Goal: Task Accomplishment & Management: Manage account settings

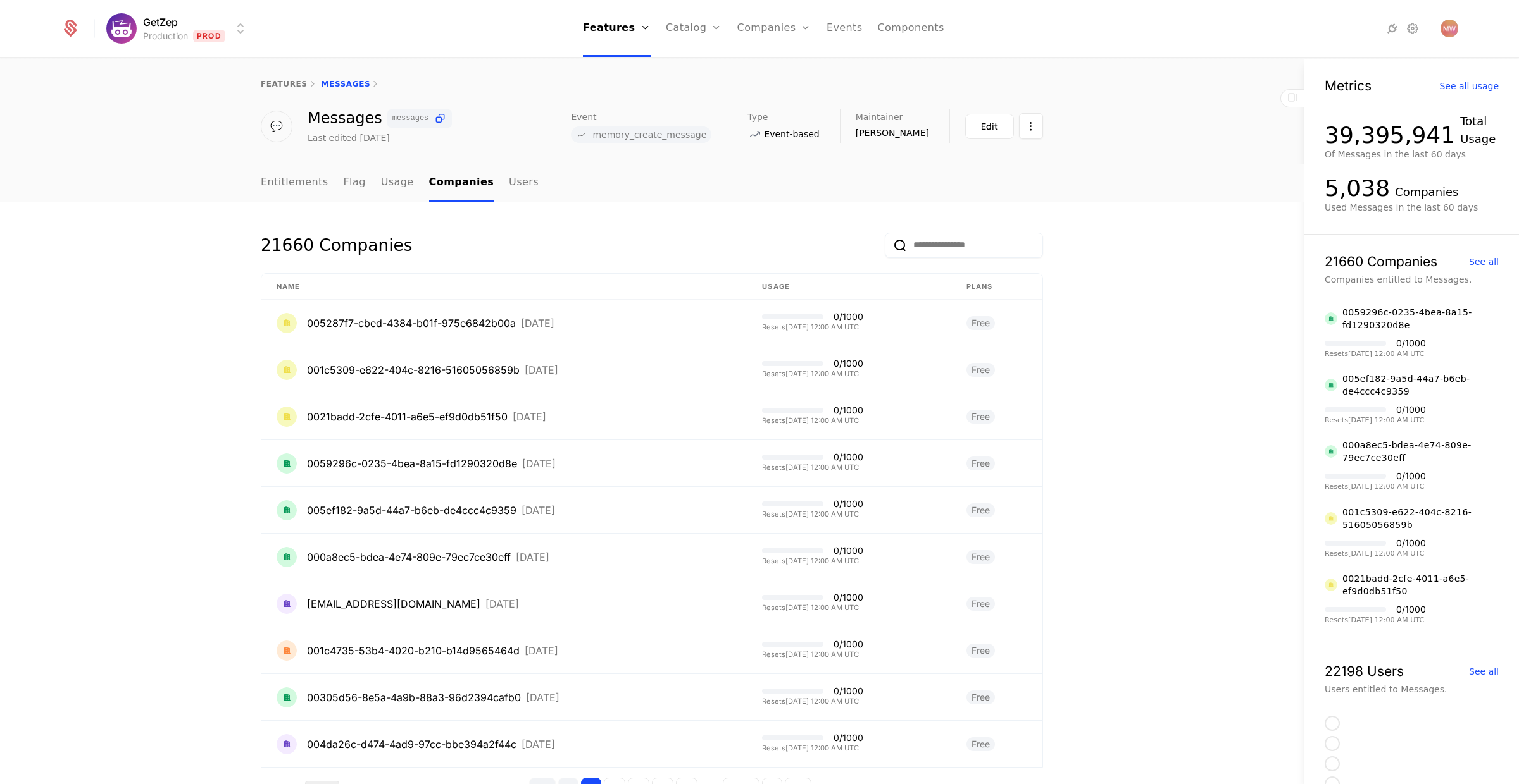
click at [960, 254] on input "email" at bounding box center [964, 245] width 158 height 25
click at [885, 247] on button "submit" at bounding box center [885, 247] width 0 height 0
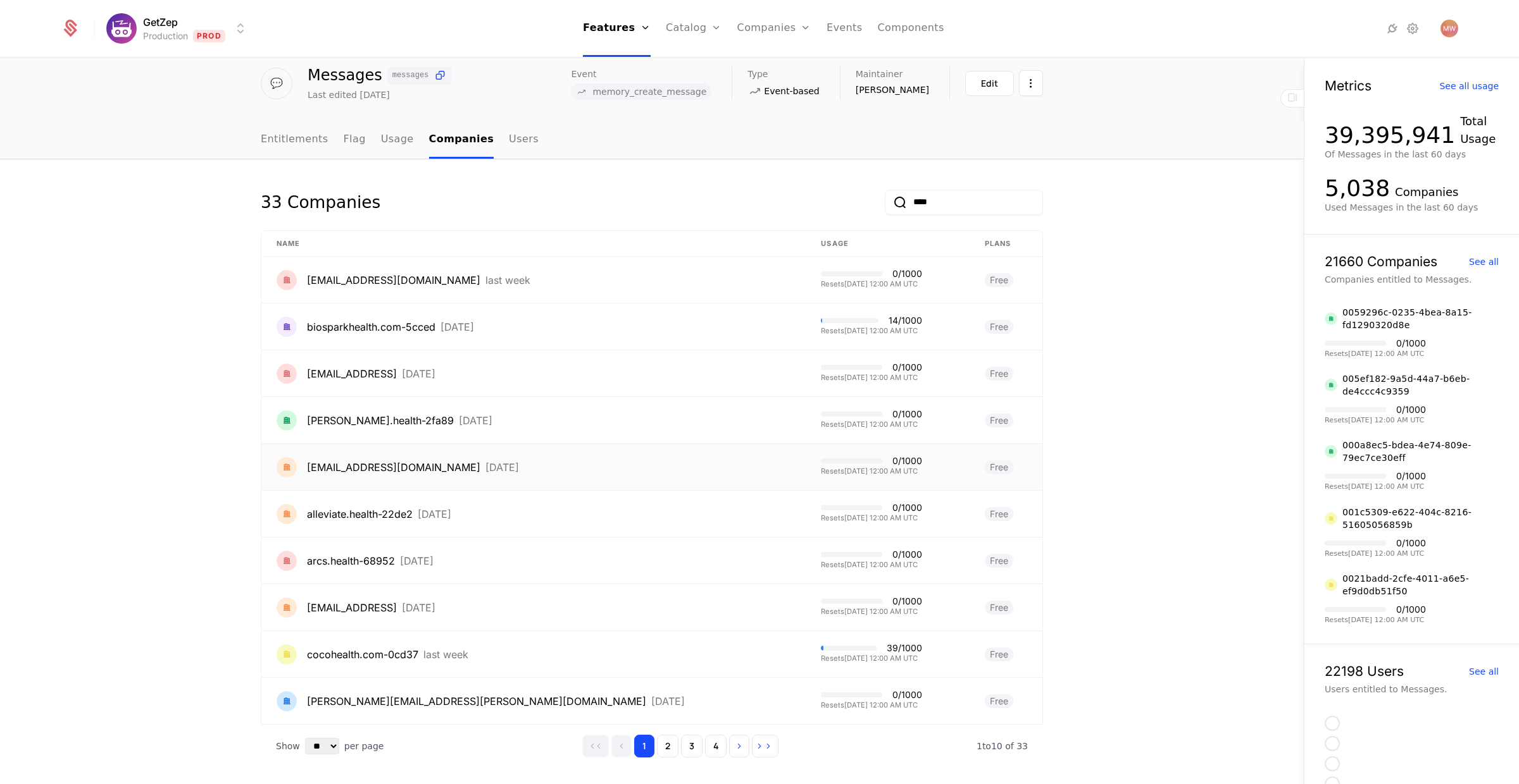
scroll to position [59, 0]
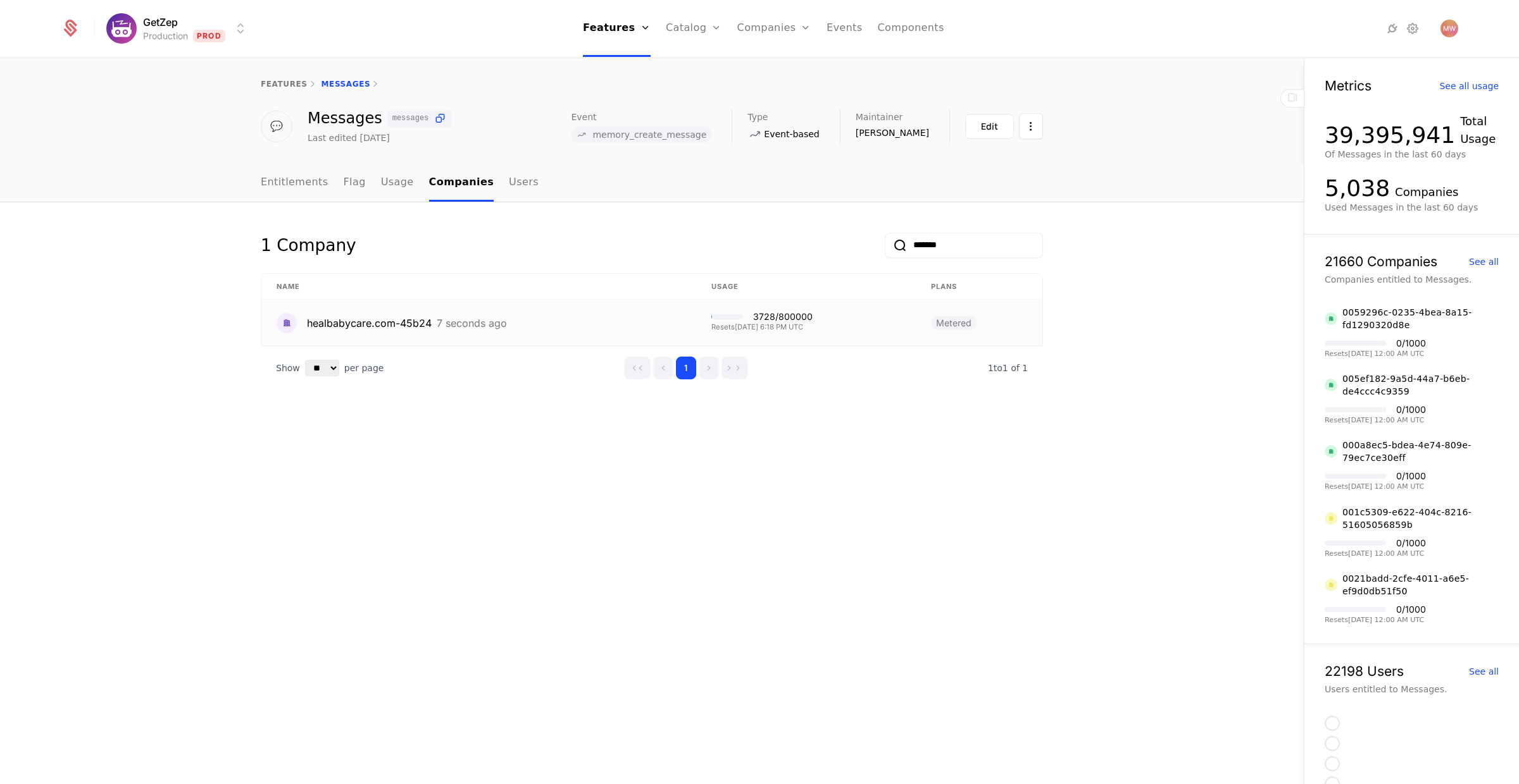
type input "*******"
click at [347, 316] on div "healbabycare.com-45b24" at bounding box center [369, 323] width 125 height 15
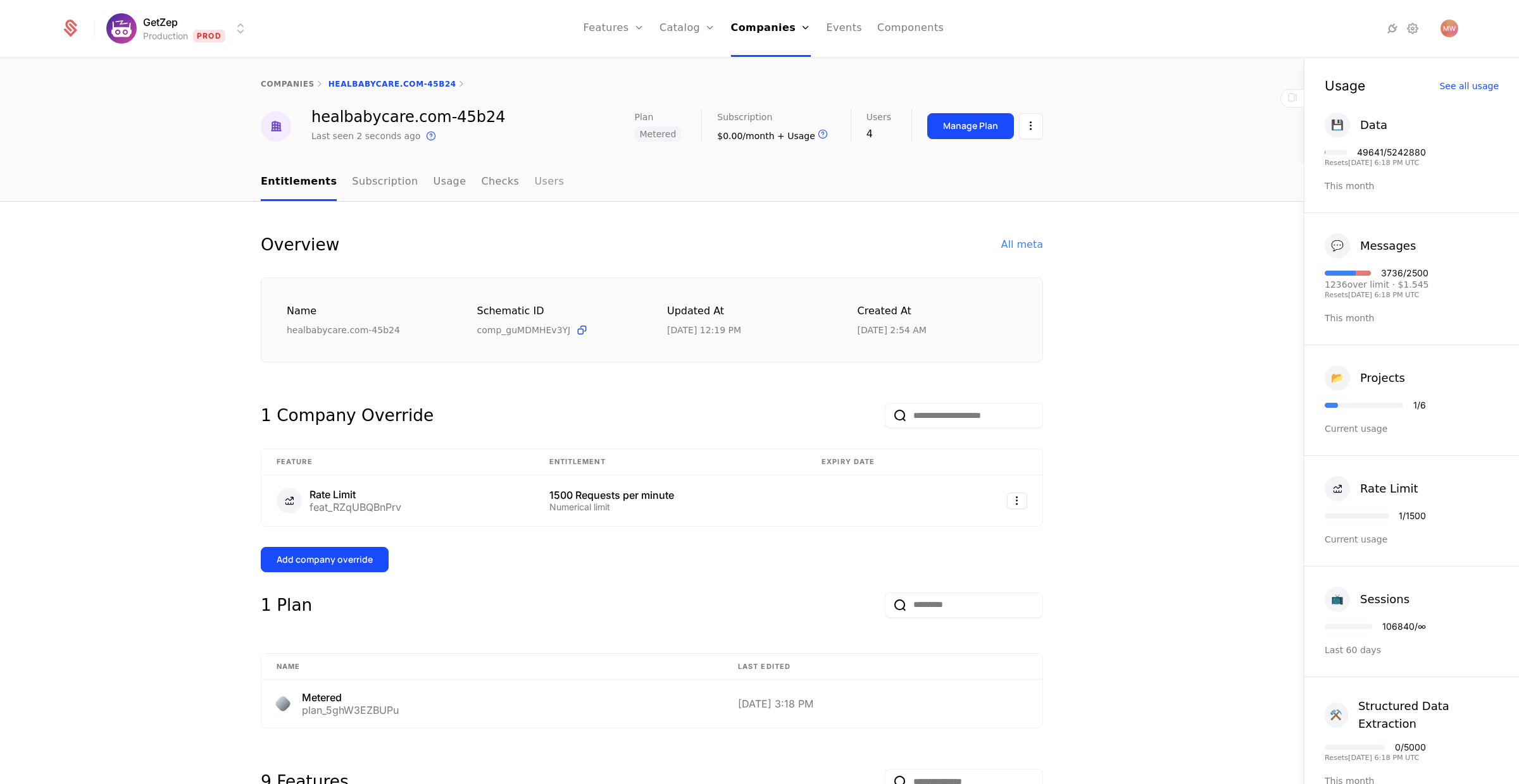
click at [536, 184] on link "Users" at bounding box center [548, 183] width 30 height 37
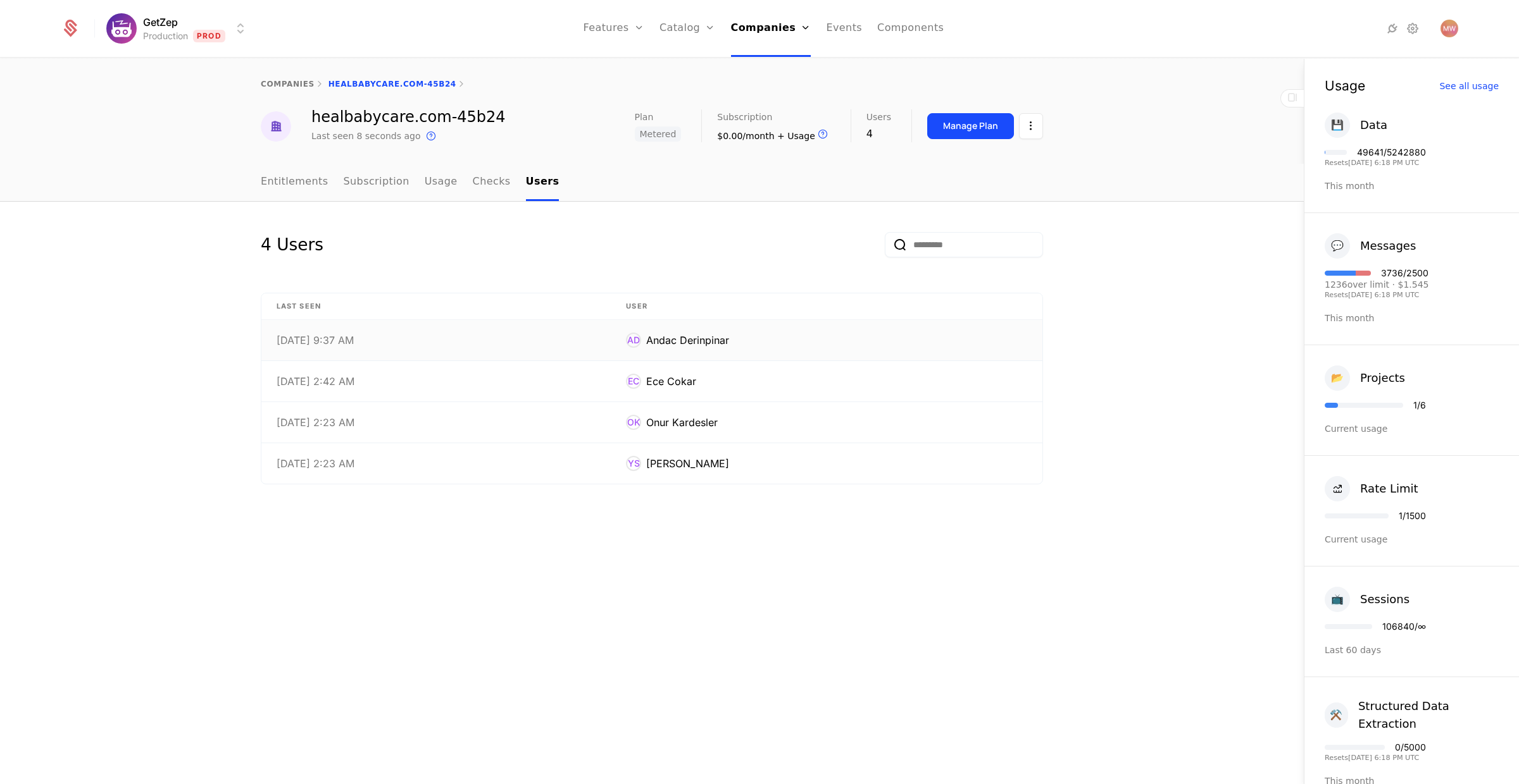
click at [681, 341] on div "Andac Derinpinar" at bounding box center [687, 340] width 83 height 15
click at [655, 391] on td "EC Ece Cokar" at bounding box center [826, 382] width 432 height 41
click at [702, 418] on div "Onur Kardesler" at bounding box center [681, 422] width 72 height 15
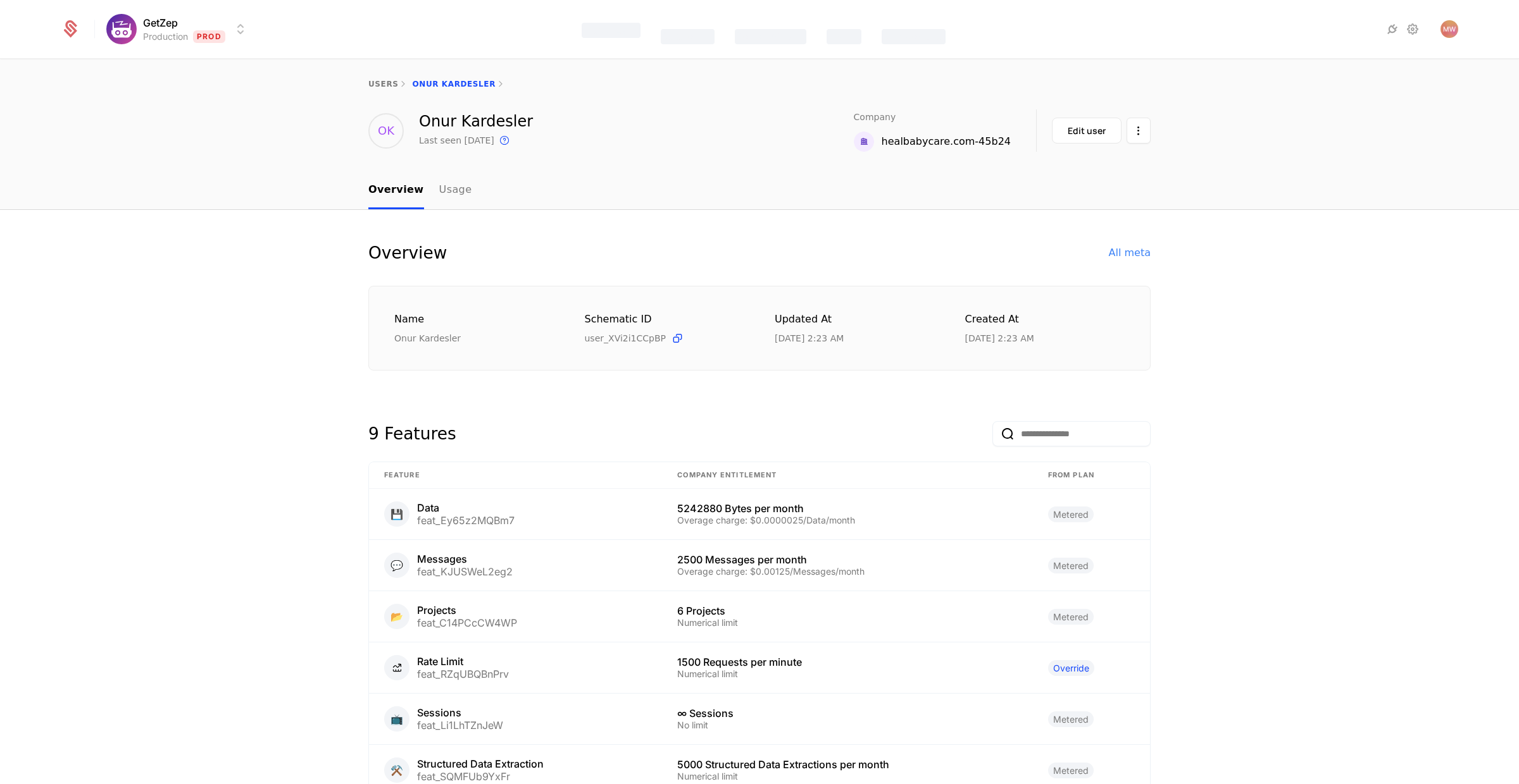
click at [746, 50] on div "Features Catalog Companies Events Components" at bounding box center [764, 29] width 364 height 58
click at [755, 25] on link "Companies" at bounding box center [771, 28] width 74 height 57
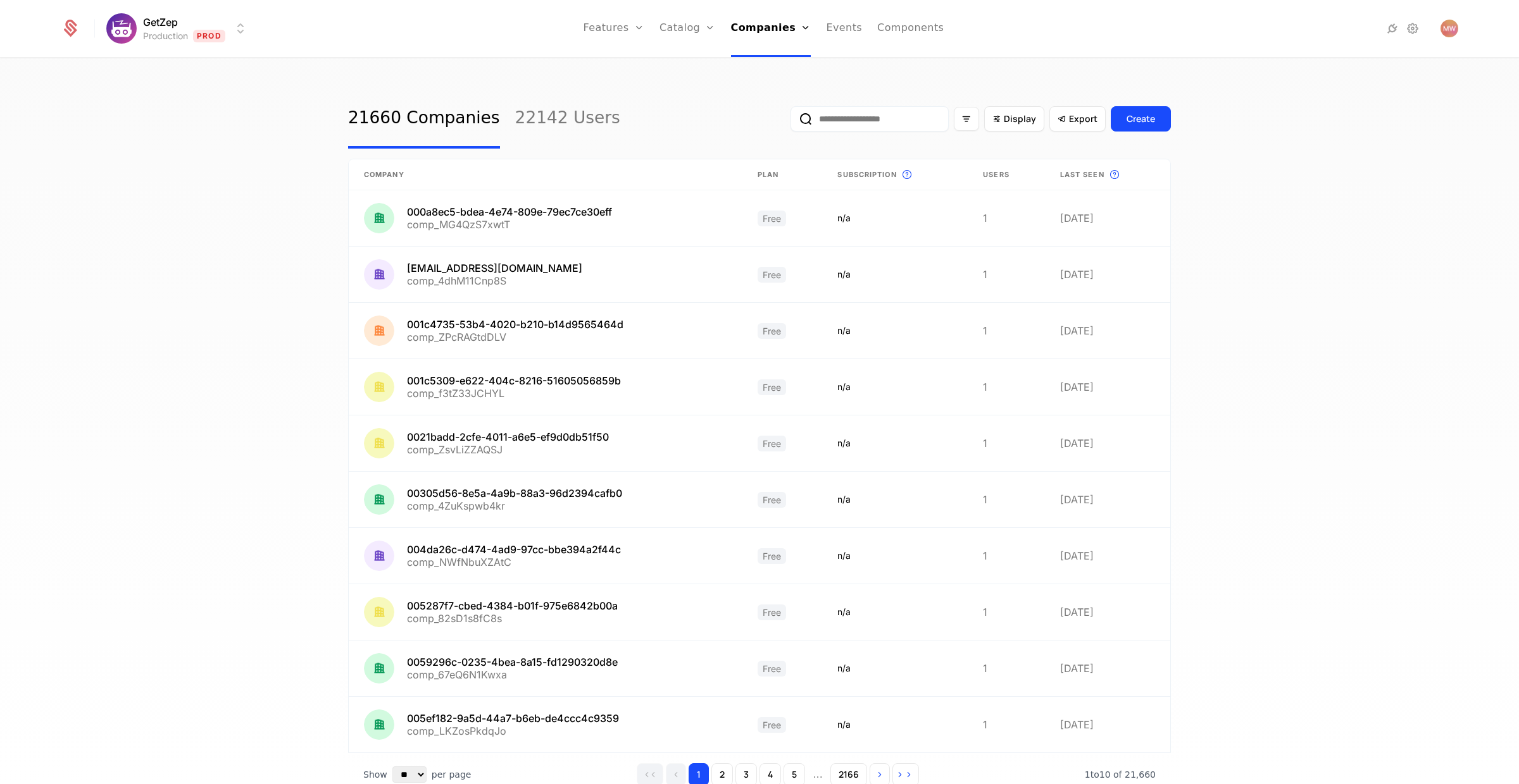
click at [847, 117] on input "email" at bounding box center [869, 118] width 158 height 25
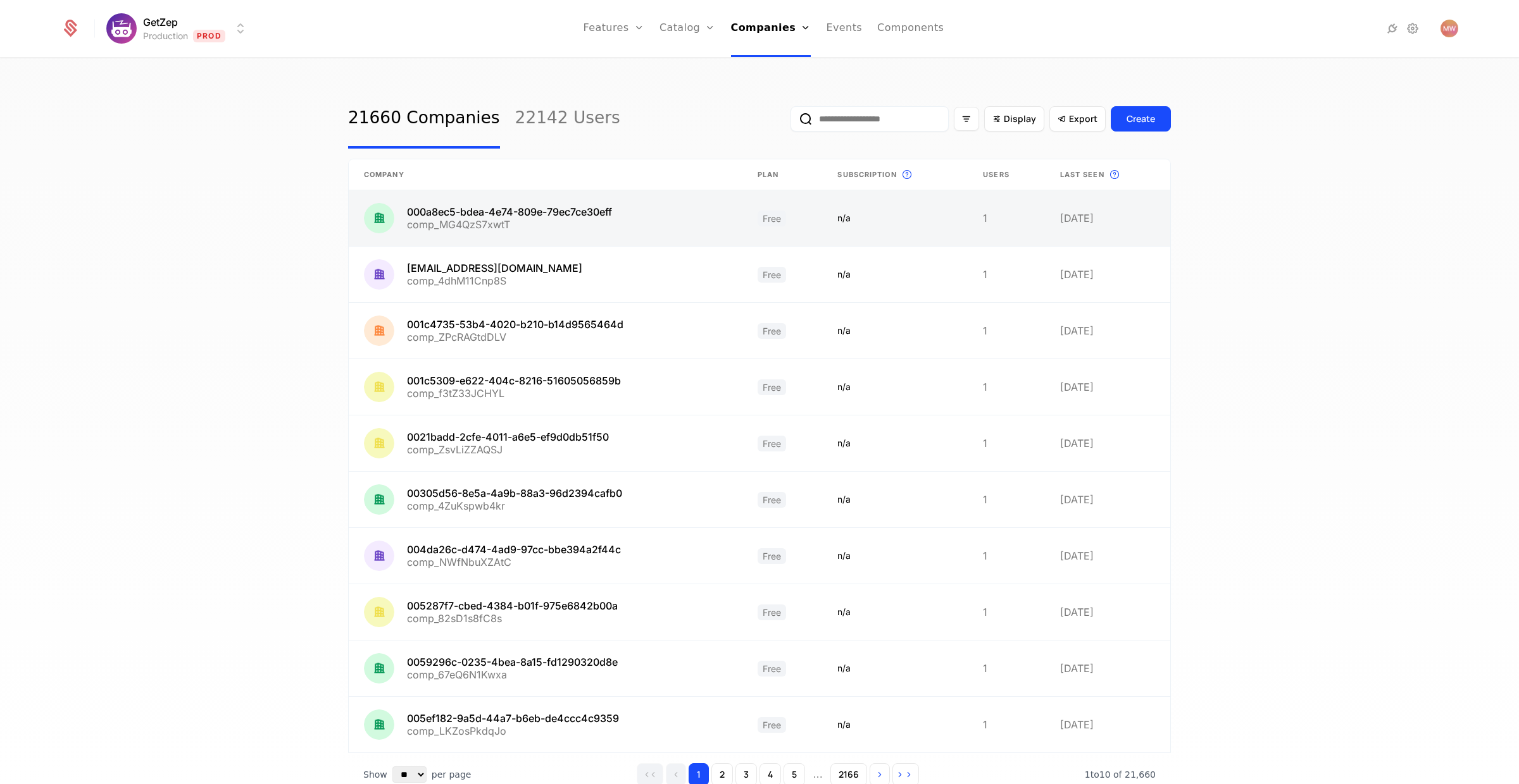
click at [523, 208] on link at bounding box center [545, 218] width 394 height 56
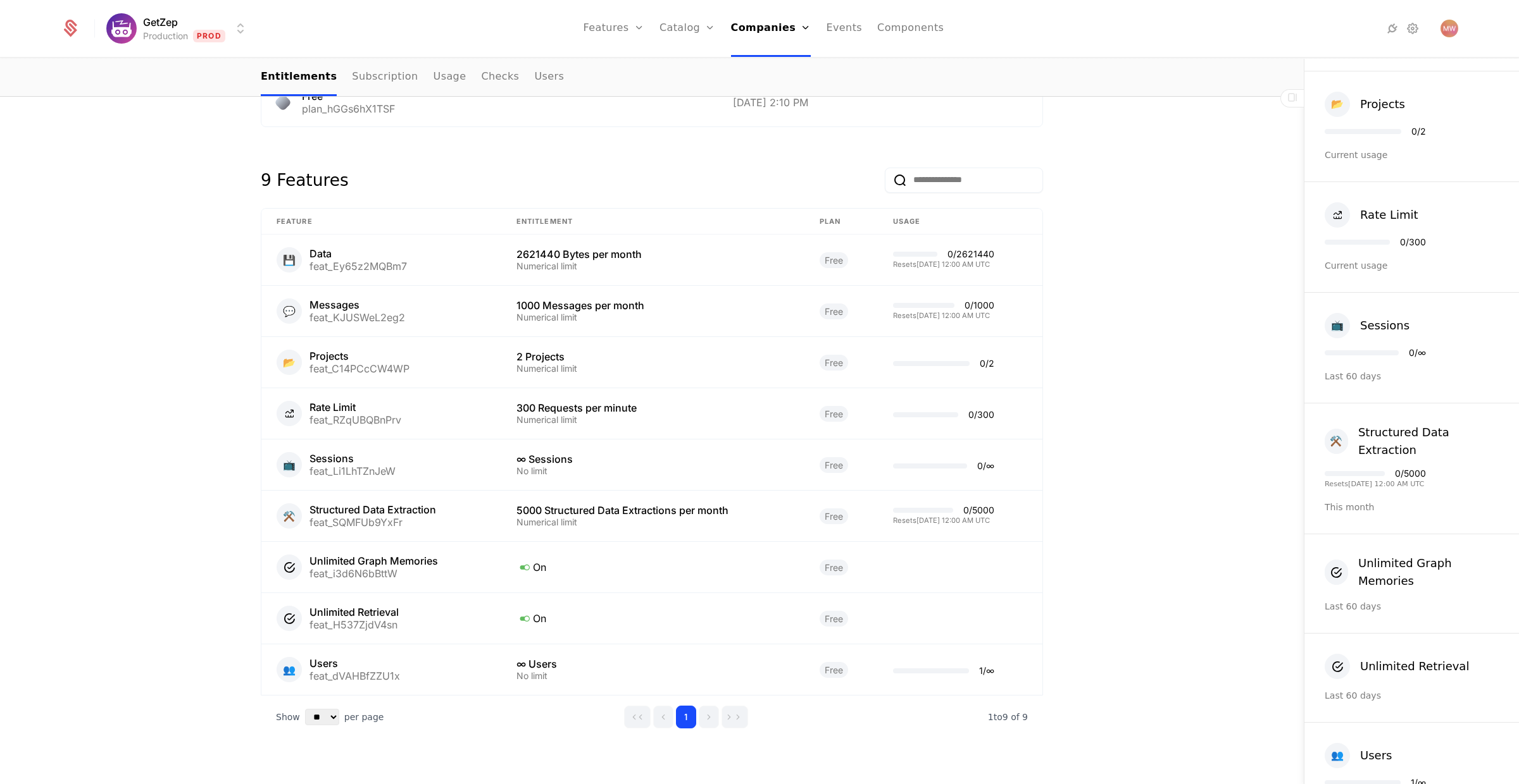
scroll to position [429, 0]
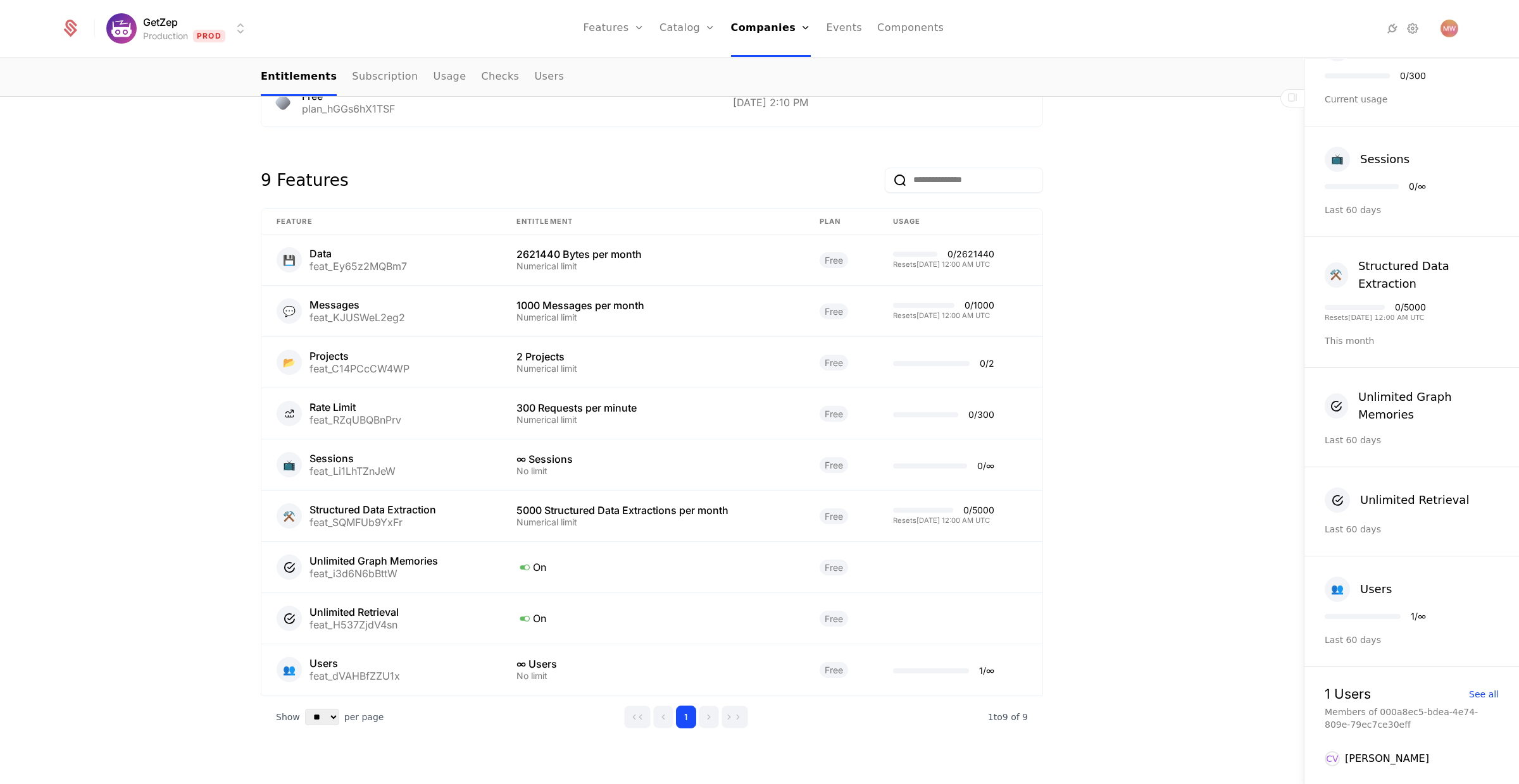
click at [1351, 752] on div "[PERSON_NAME]" at bounding box center [1387, 759] width 85 height 15
click at [1368, 757] on div "[PERSON_NAME]" at bounding box center [1387, 759] width 85 height 15
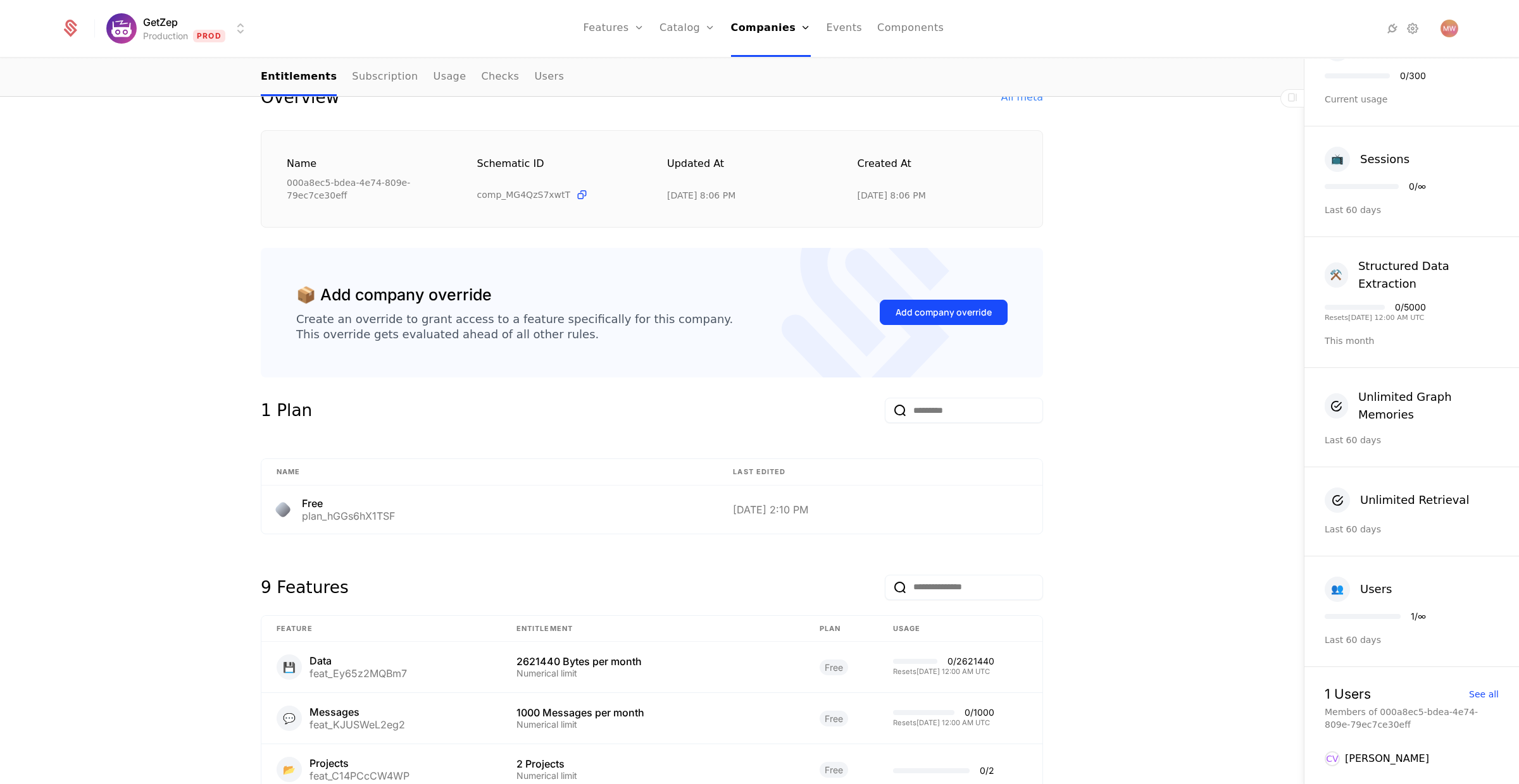
scroll to position [0, 0]
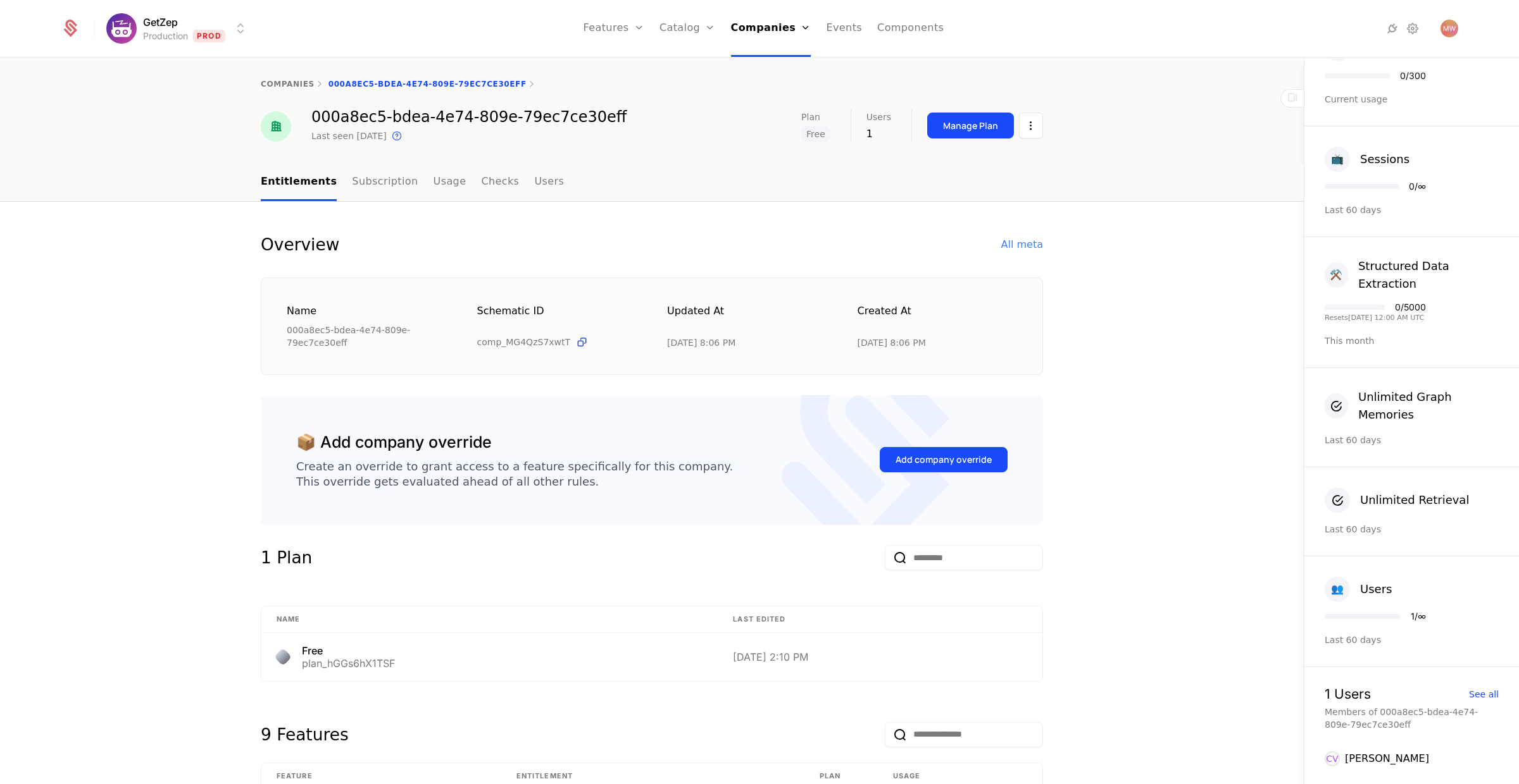
click at [544, 183] on nav "Entitlements Subscription Usage Checks Users" at bounding box center [652, 183] width 782 height 37
click at [534, 180] on link "Users" at bounding box center [548, 183] width 30 height 37
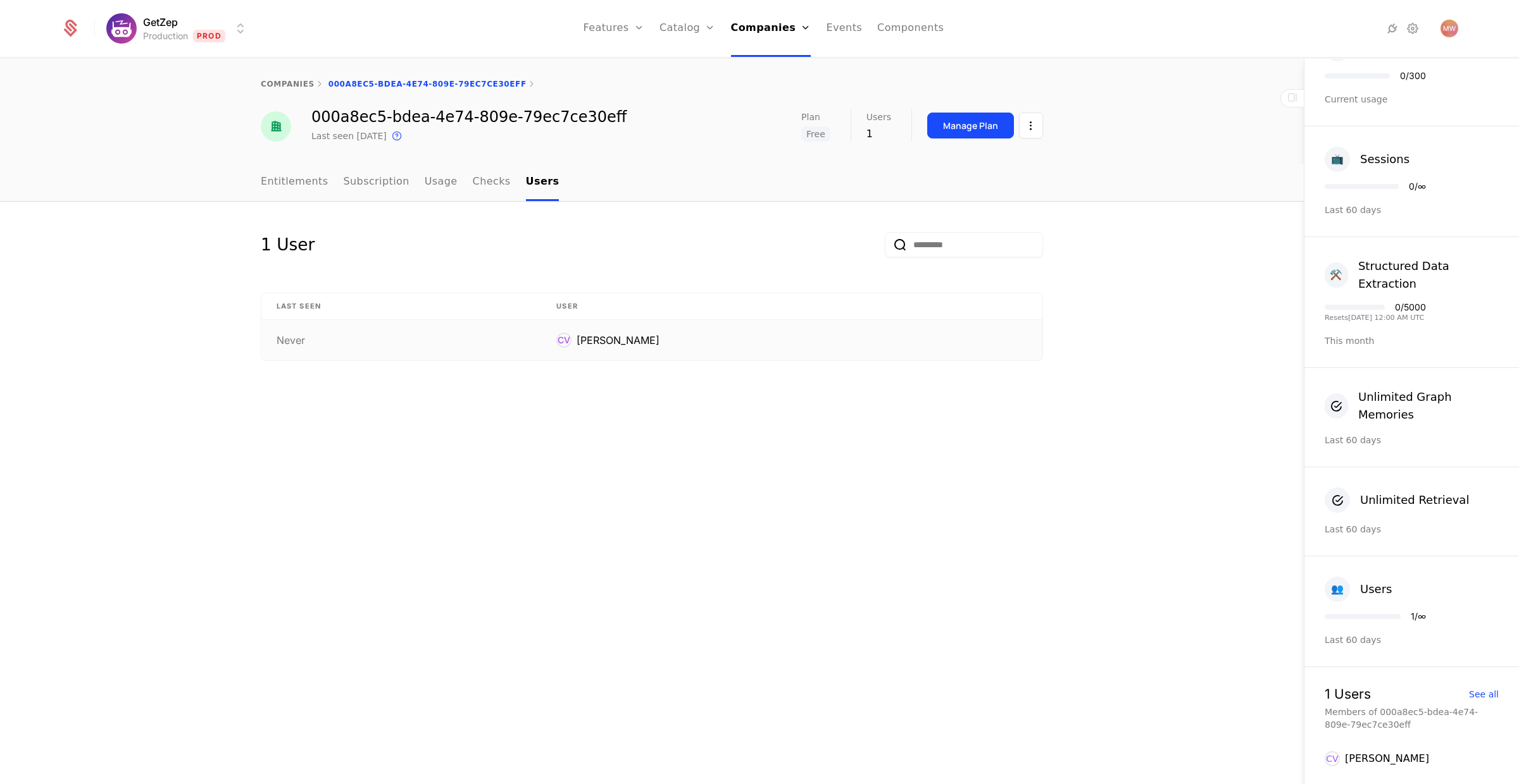
click at [654, 341] on div "[PERSON_NAME]" at bounding box center [618, 340] width 83 height 15
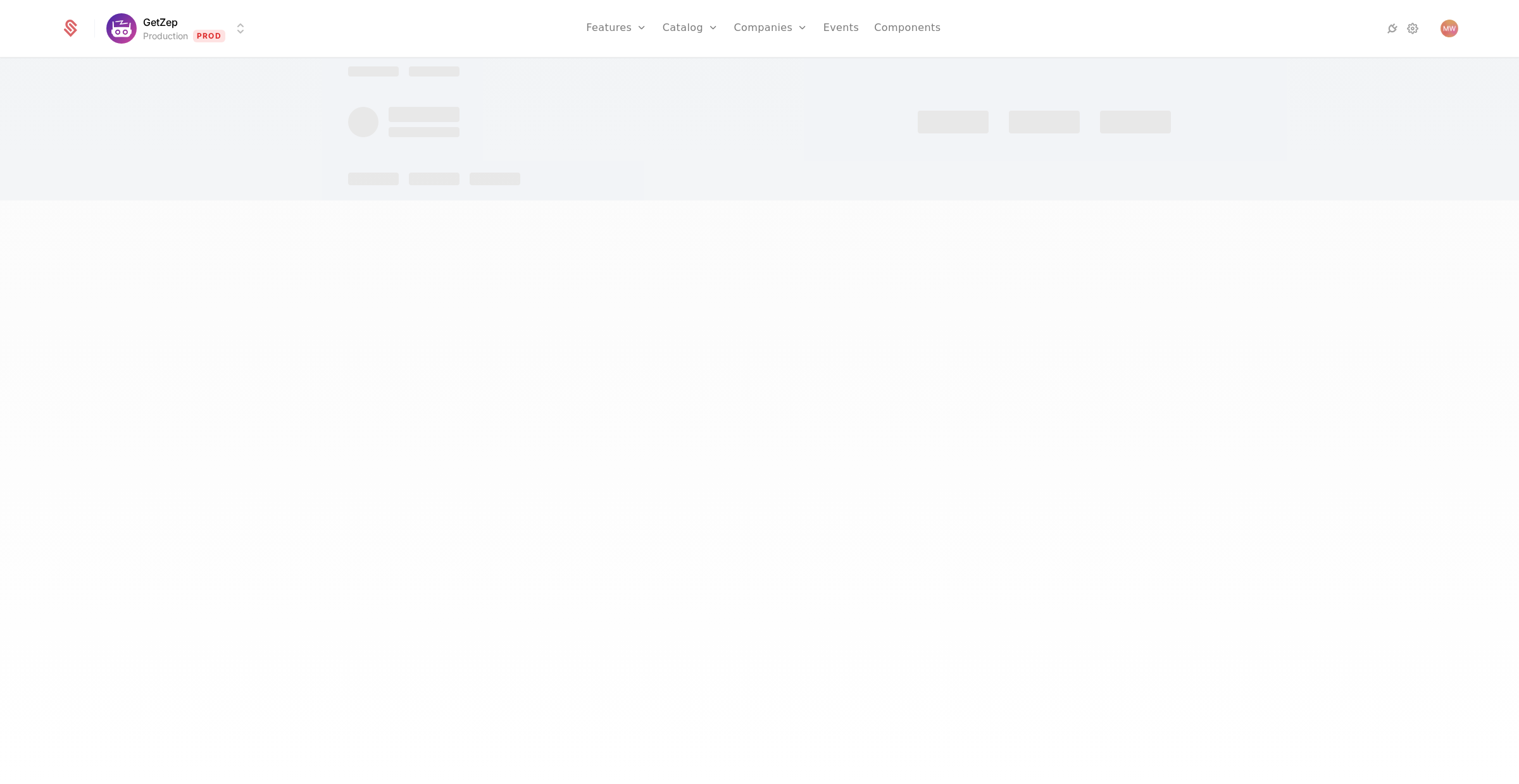
click at [605, 343] on div at bounding box center [760, 392] width 1519 height 784
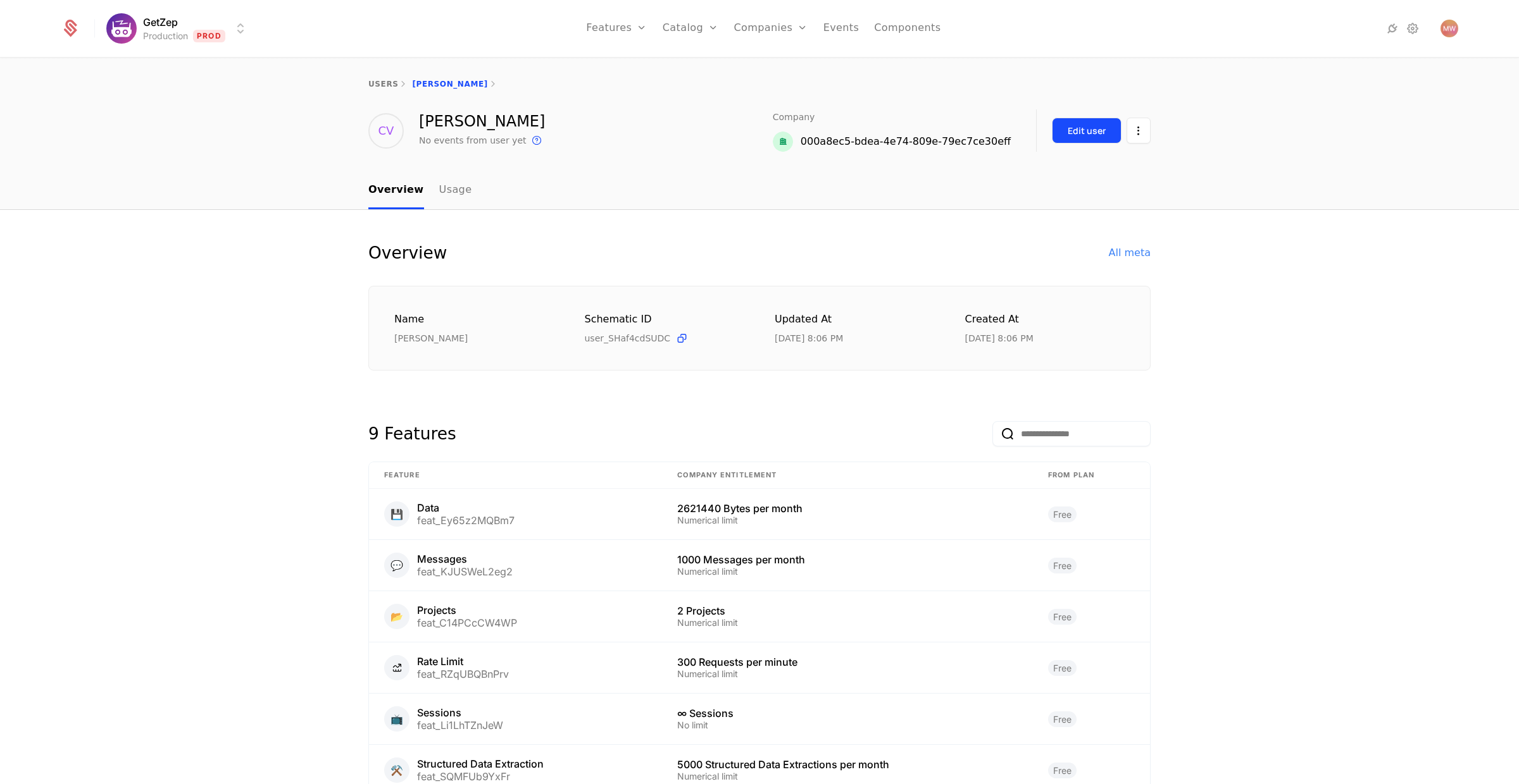
click at [1069, 122] on button "Edit user" at bounding box center [1086, 130] width 69 height 26
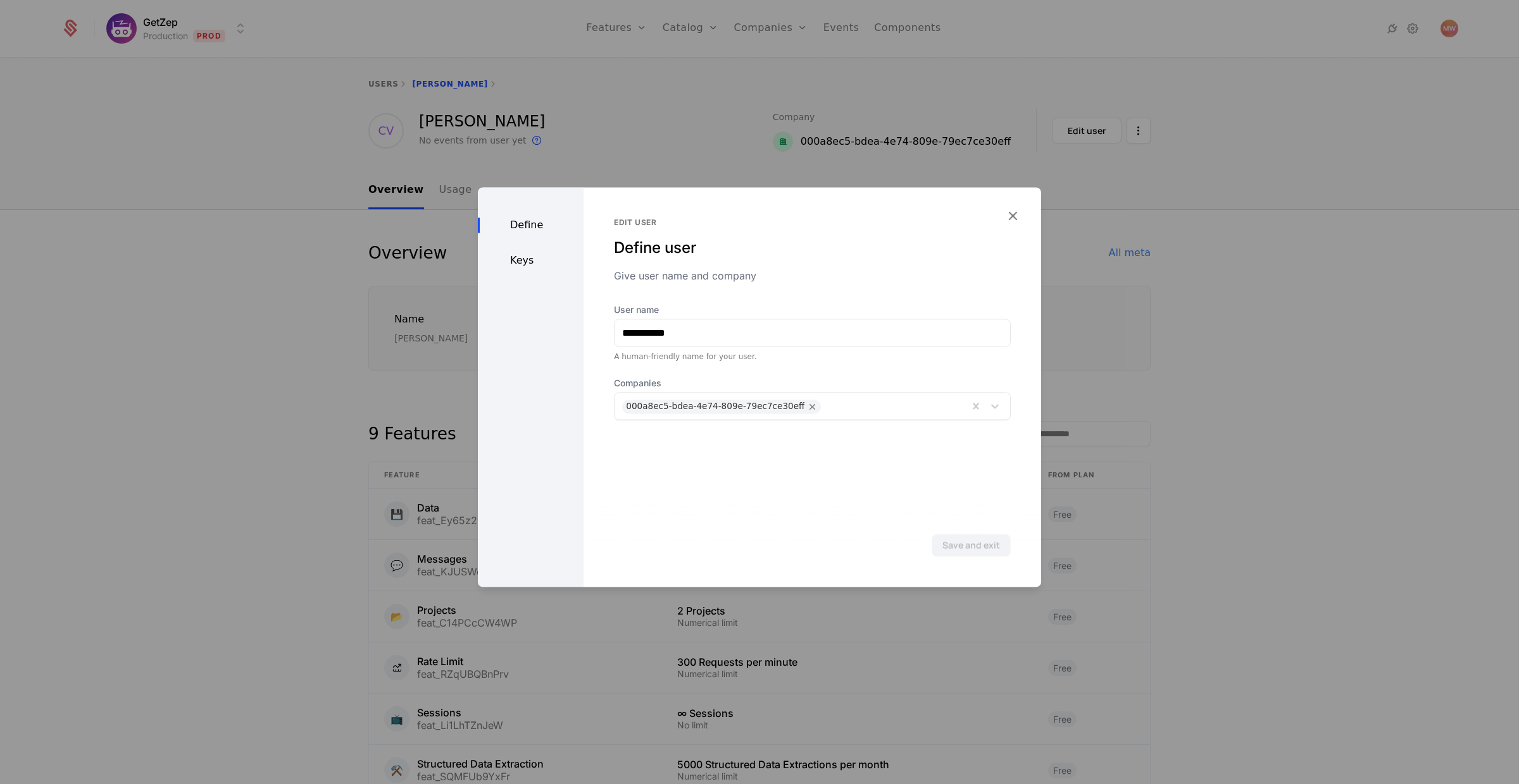
click at [531, 262] on div "Keys" at bounding box center [530, 260] width 106 height 15
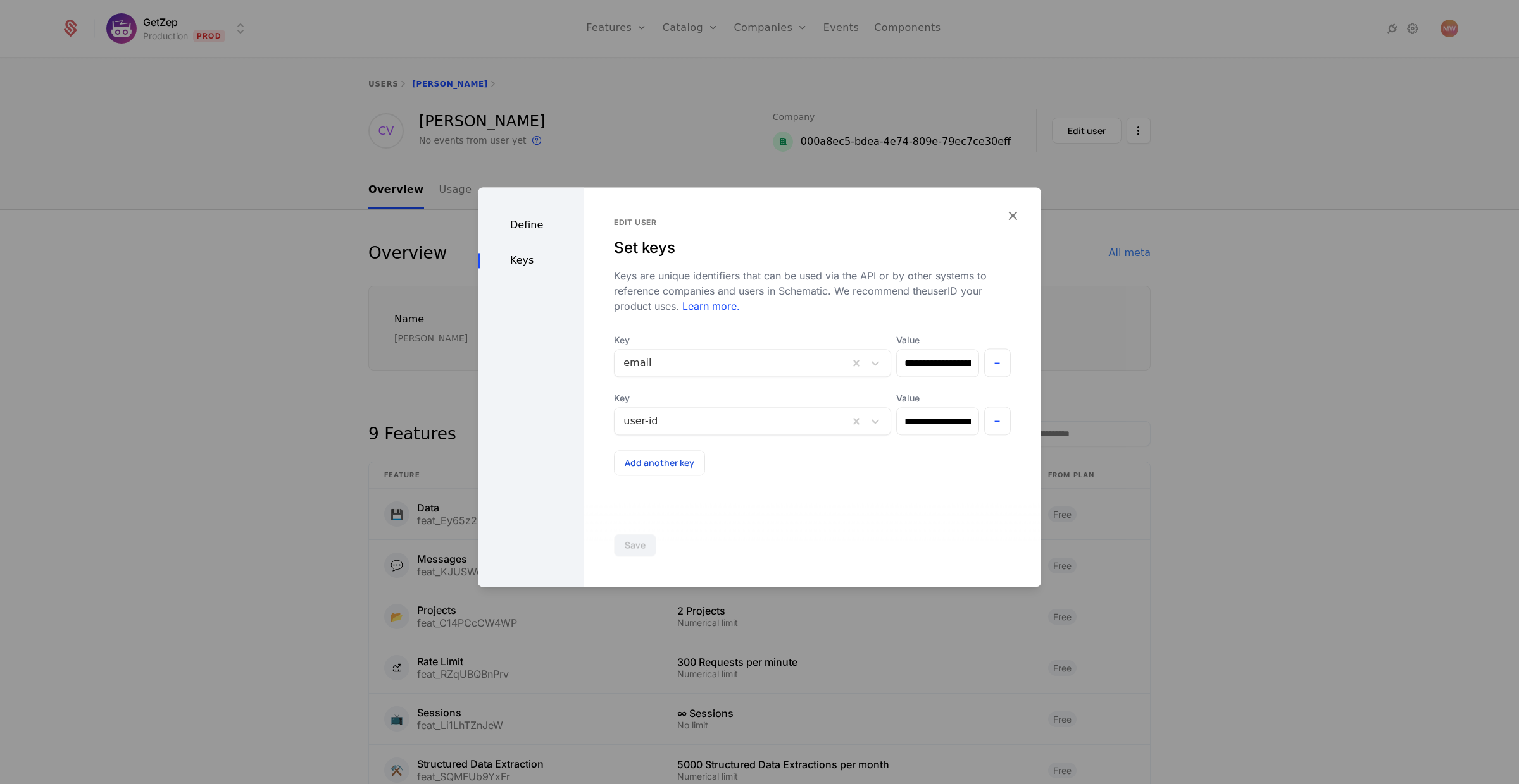
click at [529, 229] on div "Define" at bounding box center [530, 225] width 106 height 15
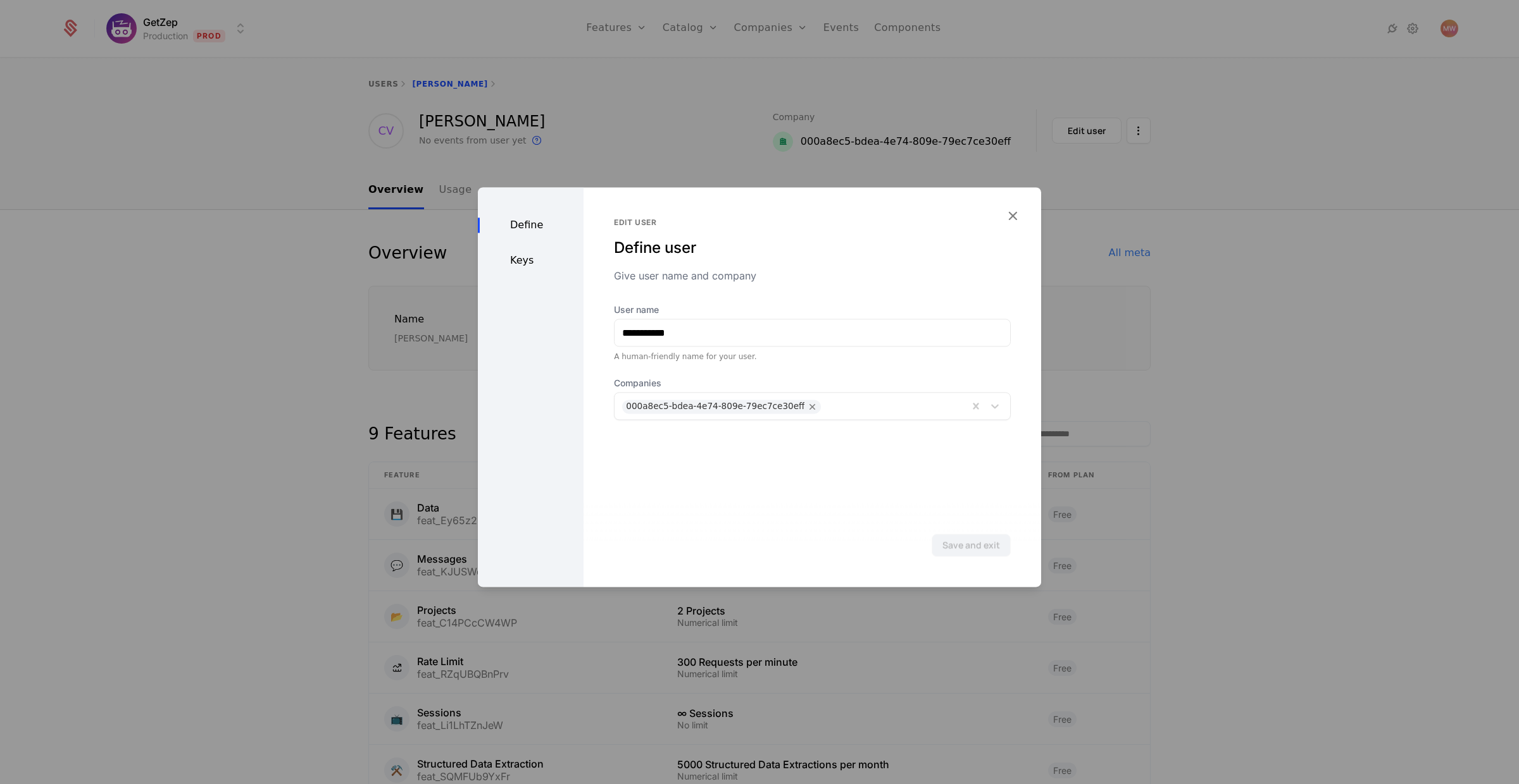
drag, startPoint x: 1119, startPoint y: 152, endPoint x: 1079, endPoint y: 194, distance: 58.0
click at [1119, 152] on div at bounding box center [760, 392] width 1519 height 784
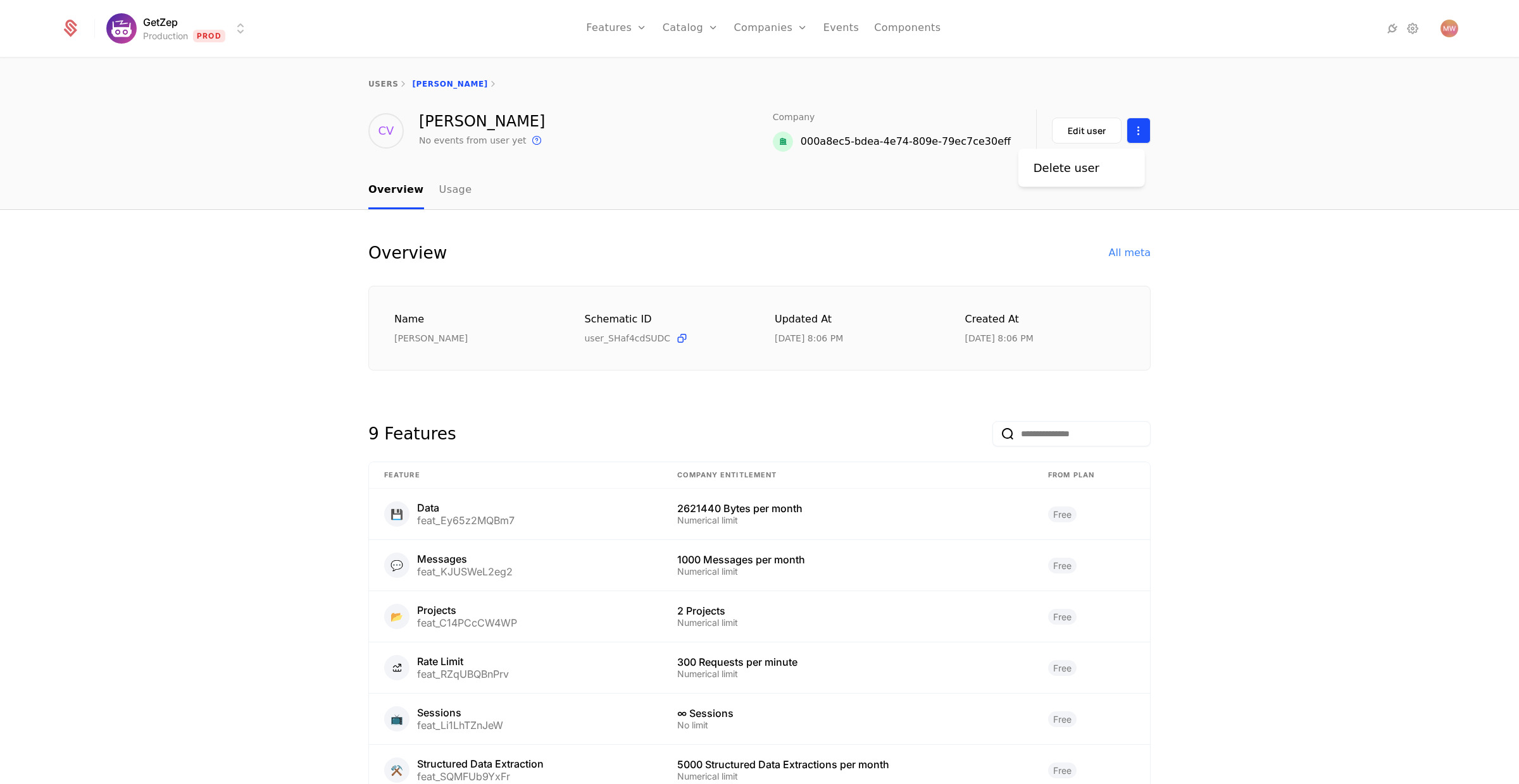
click at [1140, 134] on html "GetZep Production Prod Features Features Flags Catalog Plans Add Ons Credits Co…" at bounding box center [760, 392] width 1519 height 784
click at [1281, 134] on html "GetZep Production Prod Features Features Flags Catalog Plans Add Ons Credits Co…" at bounding box center [760, 392] width 1519 height 784
